Goal: Task Accomplishment & Management: Complete application form

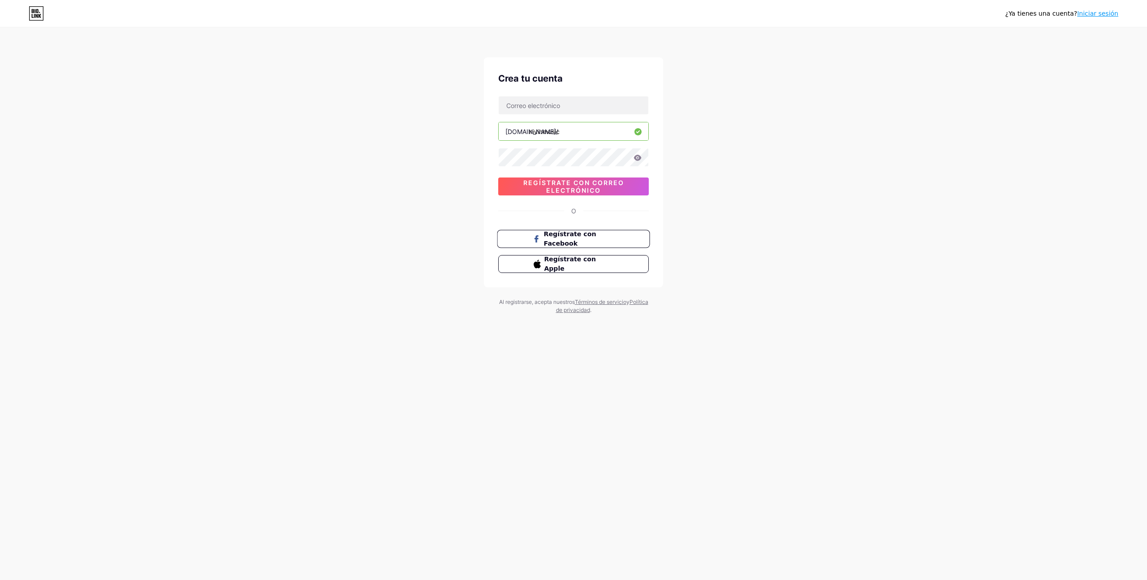
click at [598, 242] on span "Regístrate con Facebook" at bounding box center [579, 238] width 70 height 19
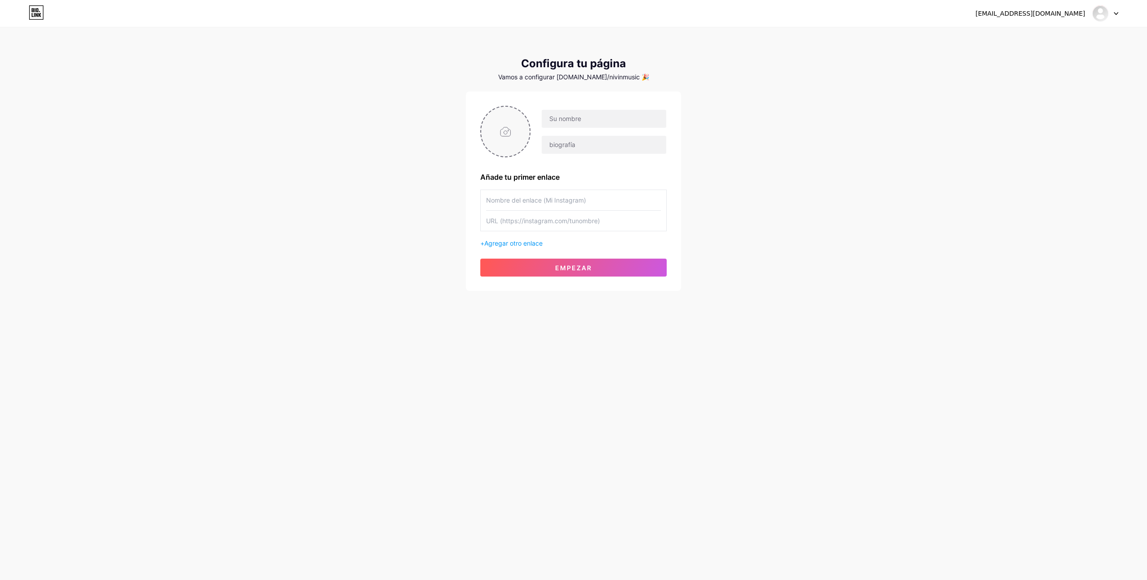
click at [504, 133] on input "file" at bounding box center [505, 132] width 48 height 50
type input "C:\fakepath\ChatGPT Image 13 ago 2025, 10_13_19 a.m..png"
click at [574, 114] on input "text" at bounding box center [604, 119] width 125 height 18
type input "n"
type input "NivinMusic"
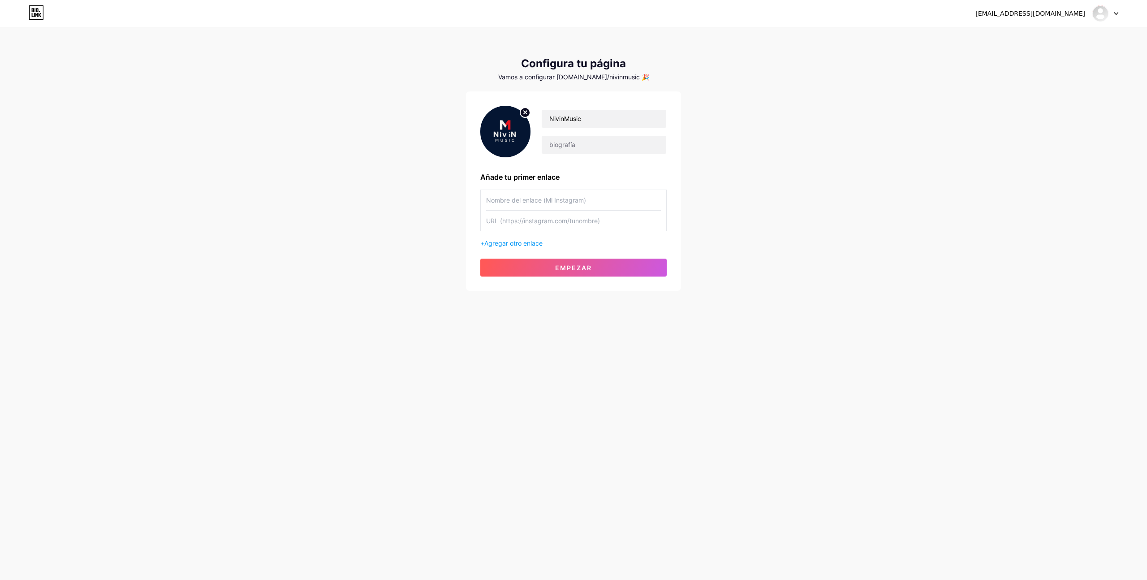
click at [557, 201] on input "text" at bounding box center [573, 200] width 175 height 20
type input "NivinMusic"
click at [519, 245] on font "Agregar otro enlace" at bounding box center [514, 243] width 58 height 8
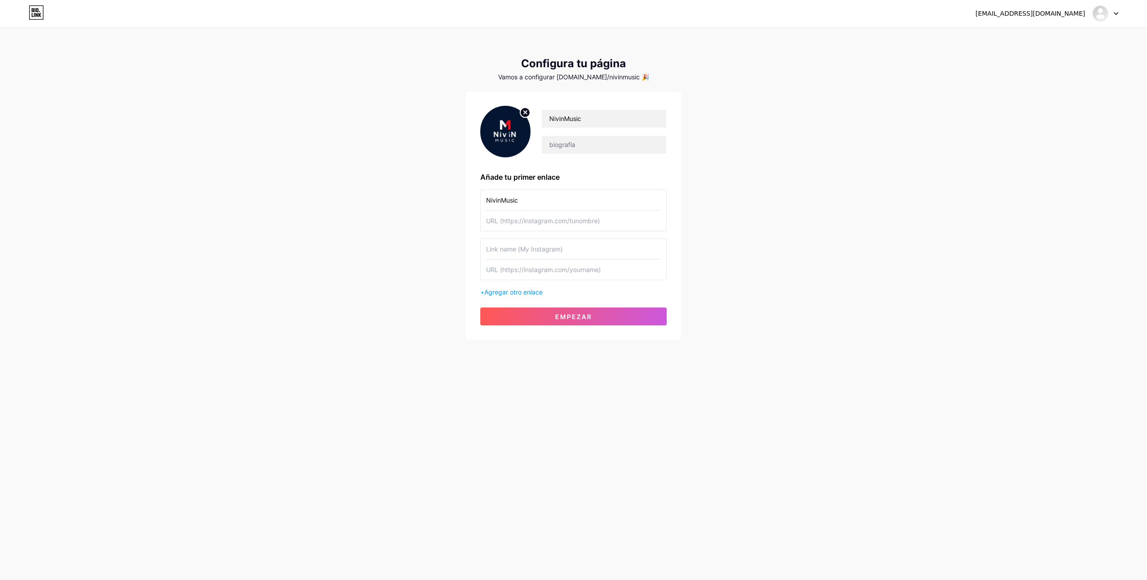
click at [536, 225] on input "text" at bounding box center [573, 221] width 175 height 20
click at [518, 226] on input "text" at bounding box center [573, 221] width 175 height 20
paste input "[URL][DOMAIN_NAME]"
type input "[URL][DOMAIN_NAME]"
click at [572, 247] on input "text" at bounding box center [573, 249] width 175 height 20
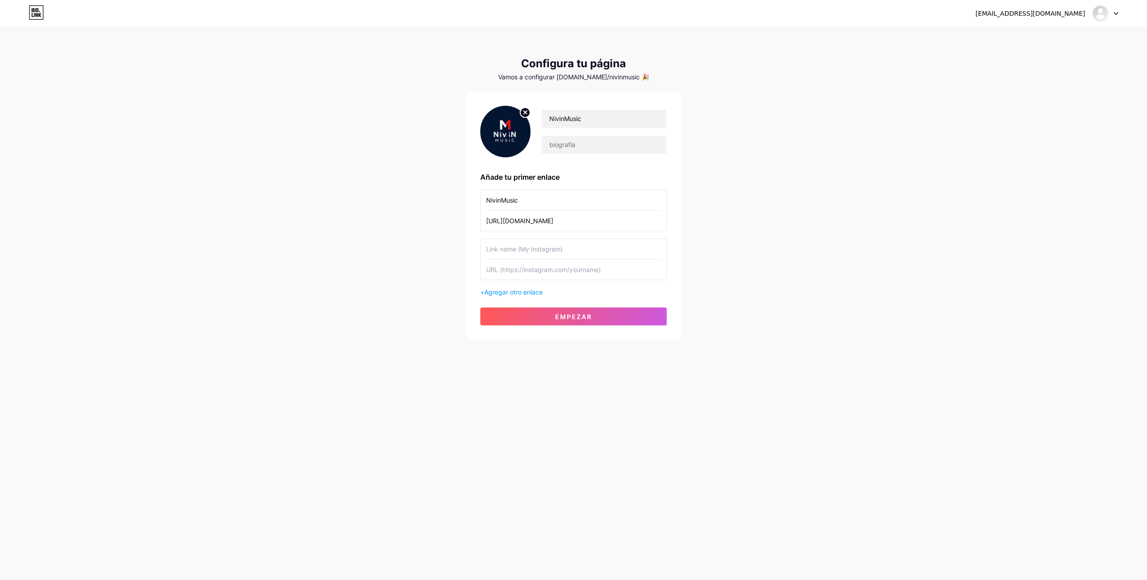
click at [534, 246] on input "text" at bounding box center [573, 249] width 175 height 20
paste input "[URL][DOMAIN_NAME]"
type input "[URL][DOMAIN_NAME]"
click at [540, 271] on input "text" at bounding box center [573, 270] width 175 height 20
paste input "[URL][DOMAIN_NAME]"
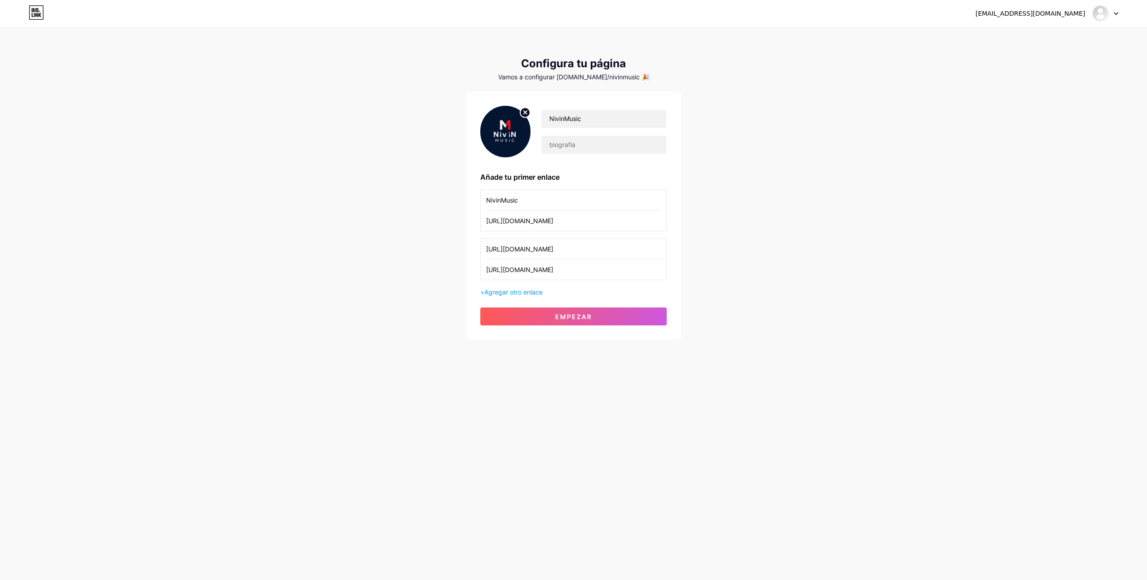
type input "[URL][DOMAIN_NAME]"
drag, startPoint x: 619, startPoint y: 251, endPoint x: 486, endPoint y: 245, distance: 133.7
click at [483, 247] on div "[URL][DOMAIN_NAME] [URL][DOMAIN_NAME]" at bounding box center [573, 259] width 186 height 42
type input "NivinMusic"
click at [546, 323] on button "Empezar" at bounding box center [573, 316] width 186 height 18
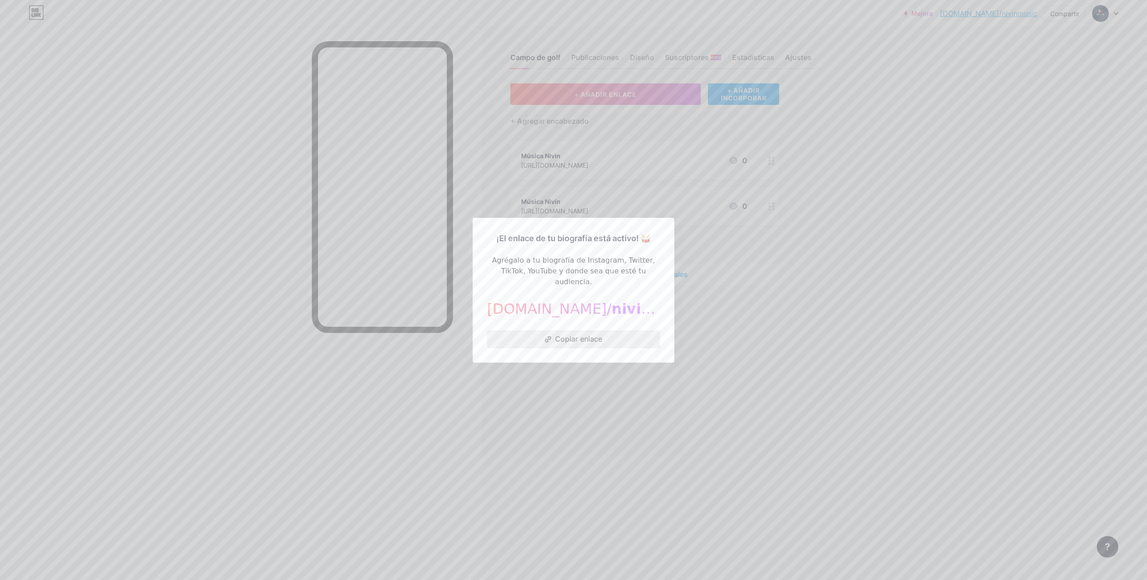
click at [565, 334] on font "Copiar enlace" at bounding box center [578, 338] width 47 height 9
click at [590, 334] on font "Copiar enlace" at bounding box center [578, 338] width 47 height 9
click at [612, 306] on font "nivinmusic" at bounding box center [655, 308] width 87 height 17
click at [580, 334] on font "Copiar enlace" at bounding box center [578, 338] width 47 height 9
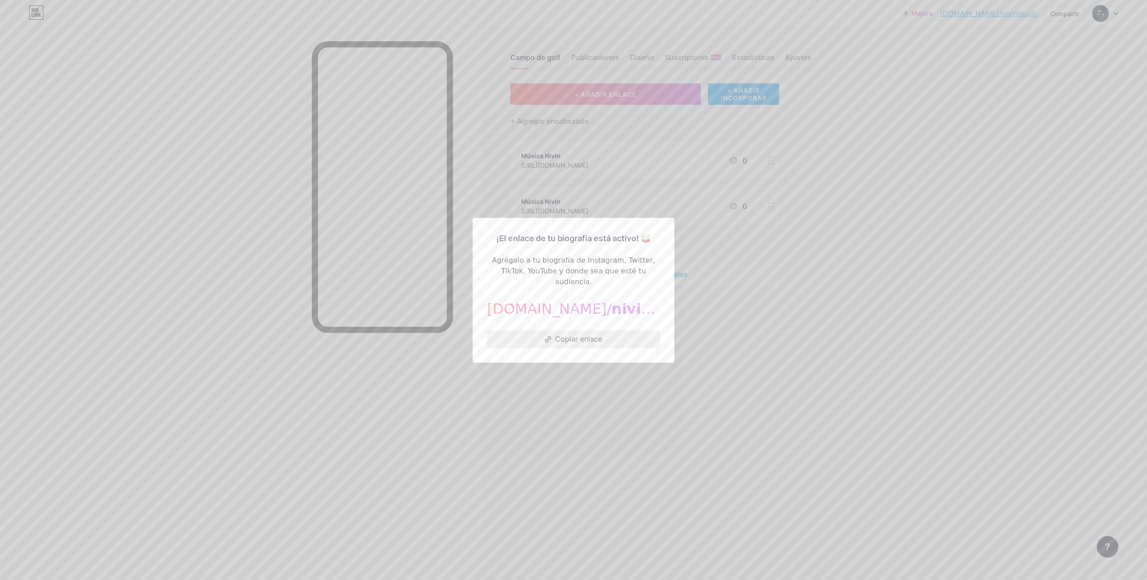
click at [580, 334] on font "Copiar enlace" at bounding box center [578, 338] width 47 height 9
click at [724, 216] on div at bounding box center [573, 290] width 1147 height 580
